Goal: Find contact information: Find contact information

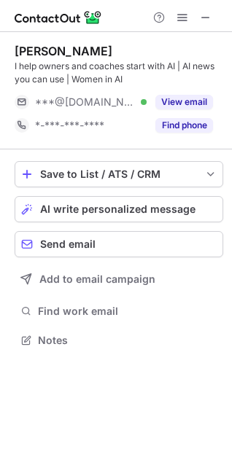
scroll to position [329, 232]
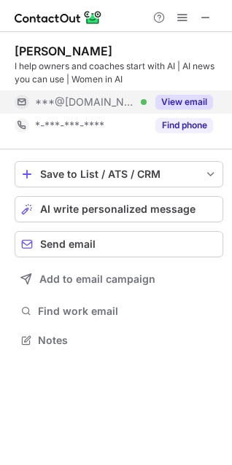
click at [180, 100] on button "View email" at bounding box center [184, 102] width 58 height 15
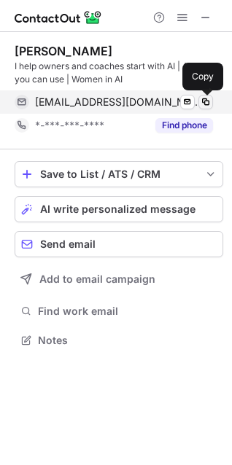
click at [207, 102] on span at bounding box center [206, 102] width 12 height 12
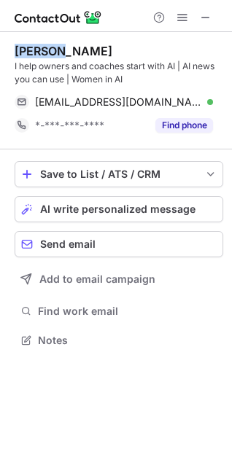
drag, startPoint x: 56, startPoint y: 51, endPoint x: 14, endPoint y: 52, distance: 42.3
click at [15, 52] on div "Brianna Bentler" at bounding box center [64, 51] width 98 height 15
copy div "Brianna"
drag, startPoint x: 101, startPoint y: 49, endPoint x: 61, endPoint y: 48, distance: 39.3
click at [61, 48] on div "Brianna Bentler" at bounding box center [119, 51] width 208 height 15
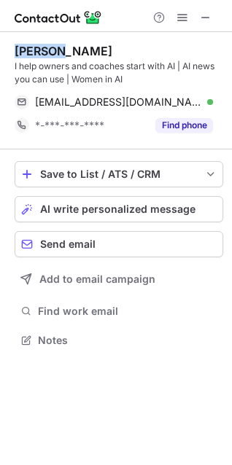
copy div "Bentler"
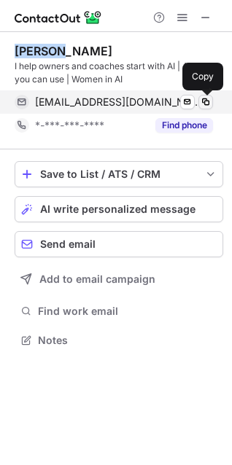
click at [205, 102] on span at bounding box center [206, 102] width 12 height 12
